Goal: Task Accomplishment & Management: Manage account settings

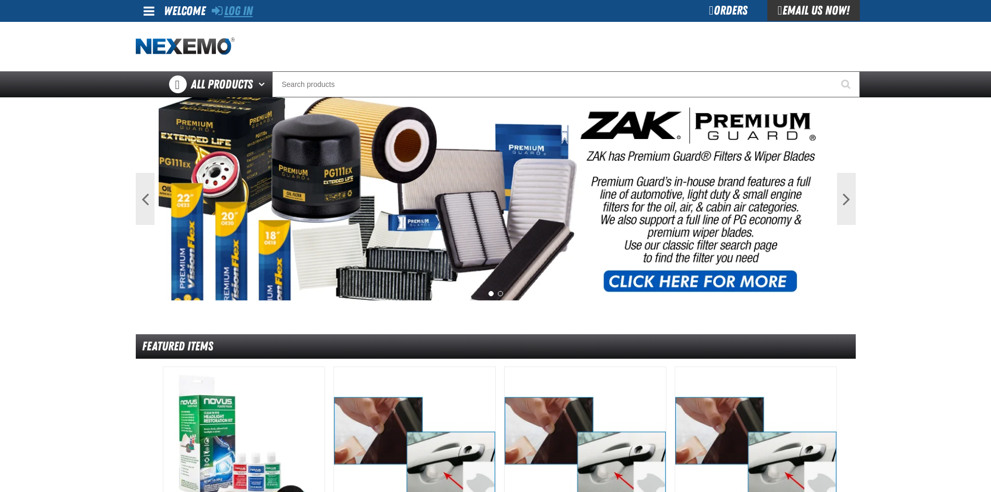
click at [231, 13] on link "Log In" at bounding box center [232, 11] width 41 height 15
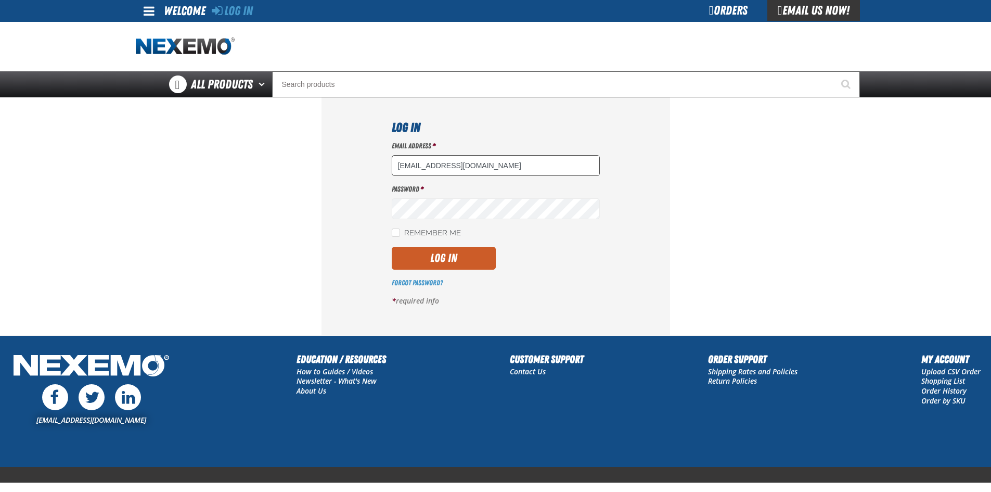
click at [462, 162] on input "[EMAIL_ADDRESS][DOMAIN_NAME]" at bounding box center [496, 165] width 208 height 21
drag, startPoint x: 494, startPoint y: 167, endPoint x: 293, endPoint y: 167, distance: 200.8
click at [290, 167] on section "Log In Email Address * [EMAIL_ADDRESS][DOMAIN_NAME] Password * Remember Me Log …" at bounding box center [496, 215] width 720 height 237
type input "R"
paste input "[EMAIL_ADDRESS][DOMAIN_NAME]"
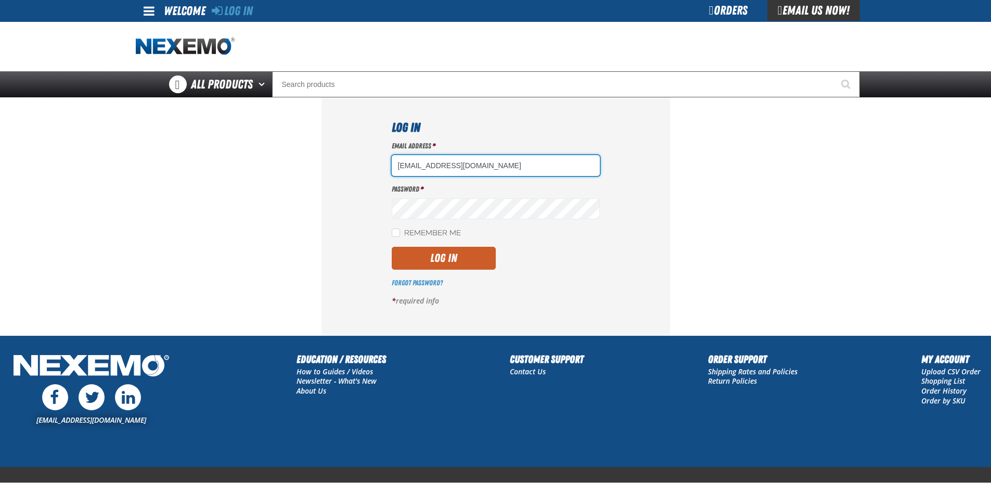
type input "[EMAIL_ADDRESS][DOMAIN_NAME]"
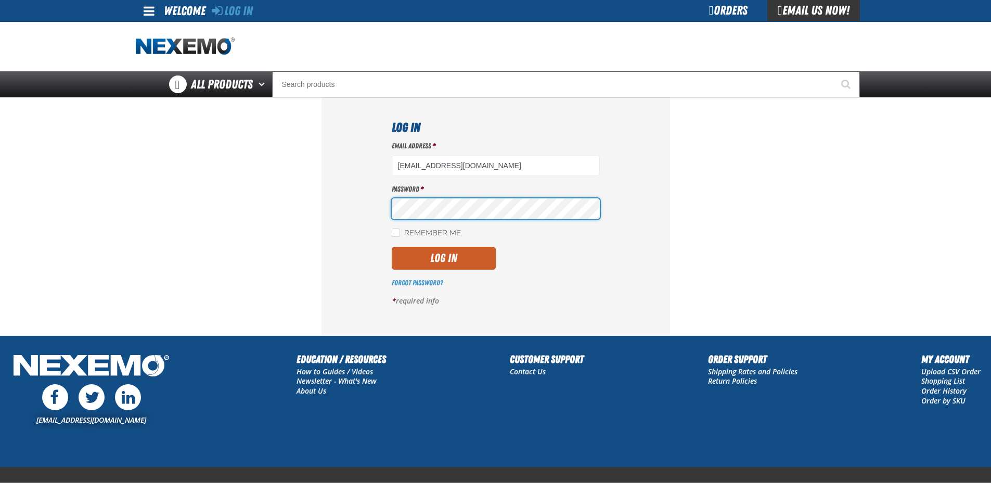
click at [300, 195] on section "Log In Email Address * [EMAIL_ADDRESS][DOMAIN_NAME] Password * Remember Me Log …" at bounding box center [496, 215] width 720 height 237
click at [392, 247] on button "Log In" at bounding box center [444, 258] width 104 height 23
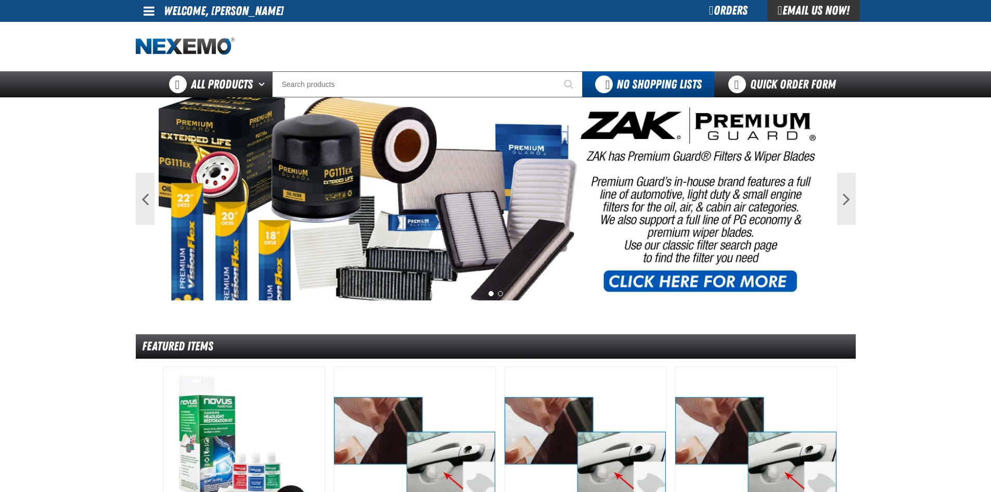
click at [720, 13] on div "Orders" at bounding box center [728, 10] width 78 height 21
